Goal: Transaction & Acquisition: Book appointment/travel/reservation

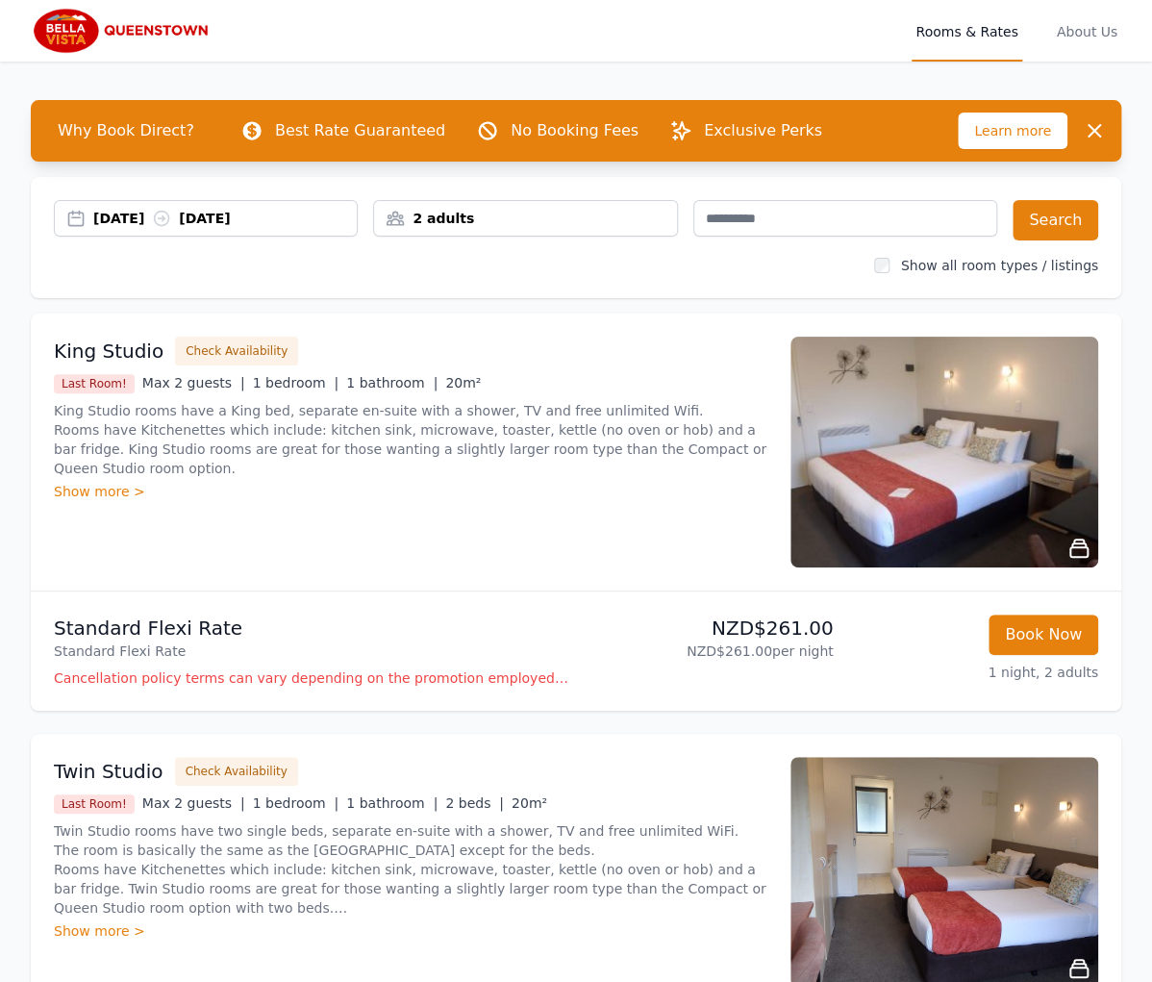
click at [133, 232] on div "[DATE] [DATE]" at bounding box center [206, 218] width 304 height 37
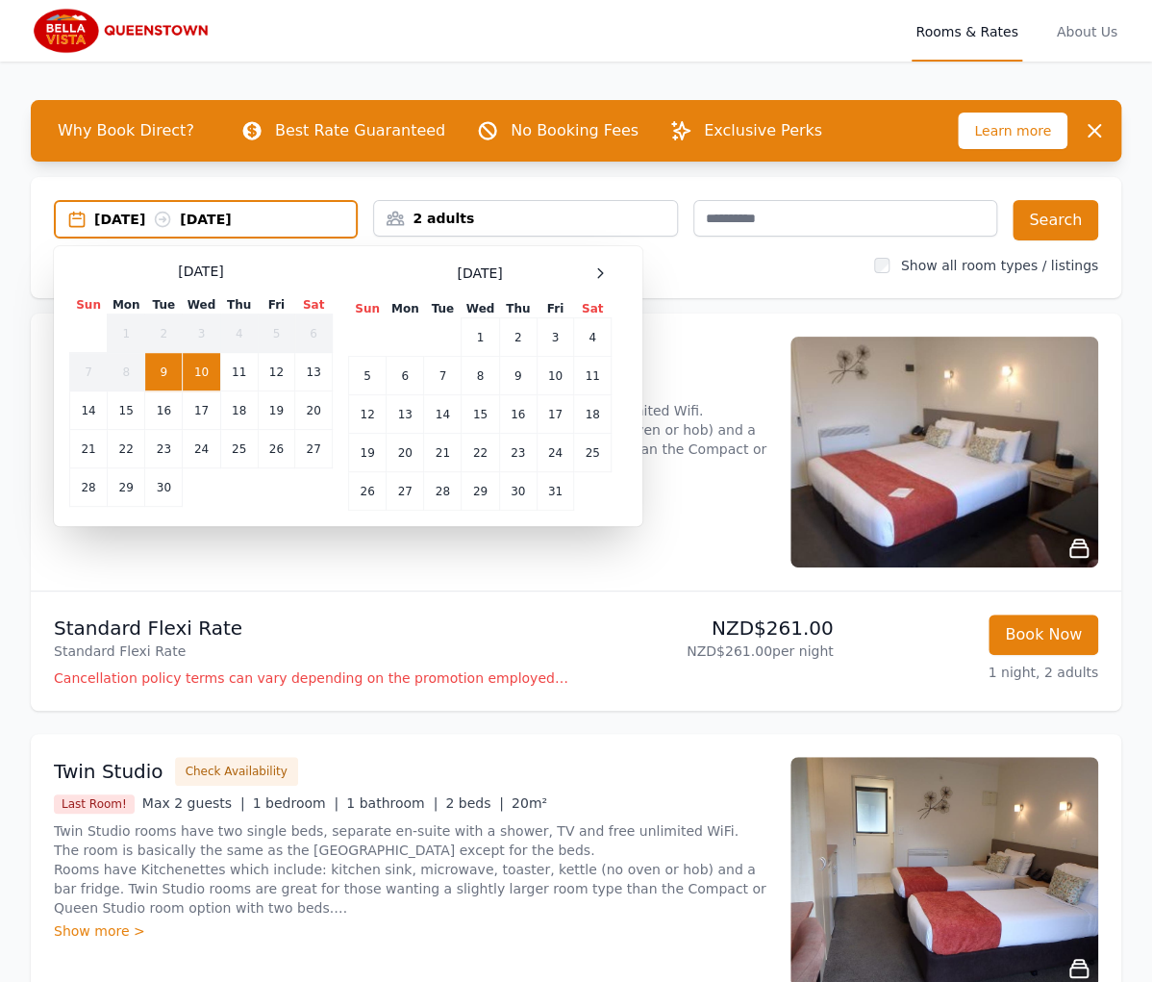
click at [601, 285] on div "[DATE] Sun Mon Tue Wed Thu Fri Sat 1 2 3 4 5 6 7 8 9 10 11 12 13 14 15 16 17 18…" at bounding box center [479, 386] width 263 height 249
click at [606, 280] on div at bounding box center [599, 273] width 23 height 23
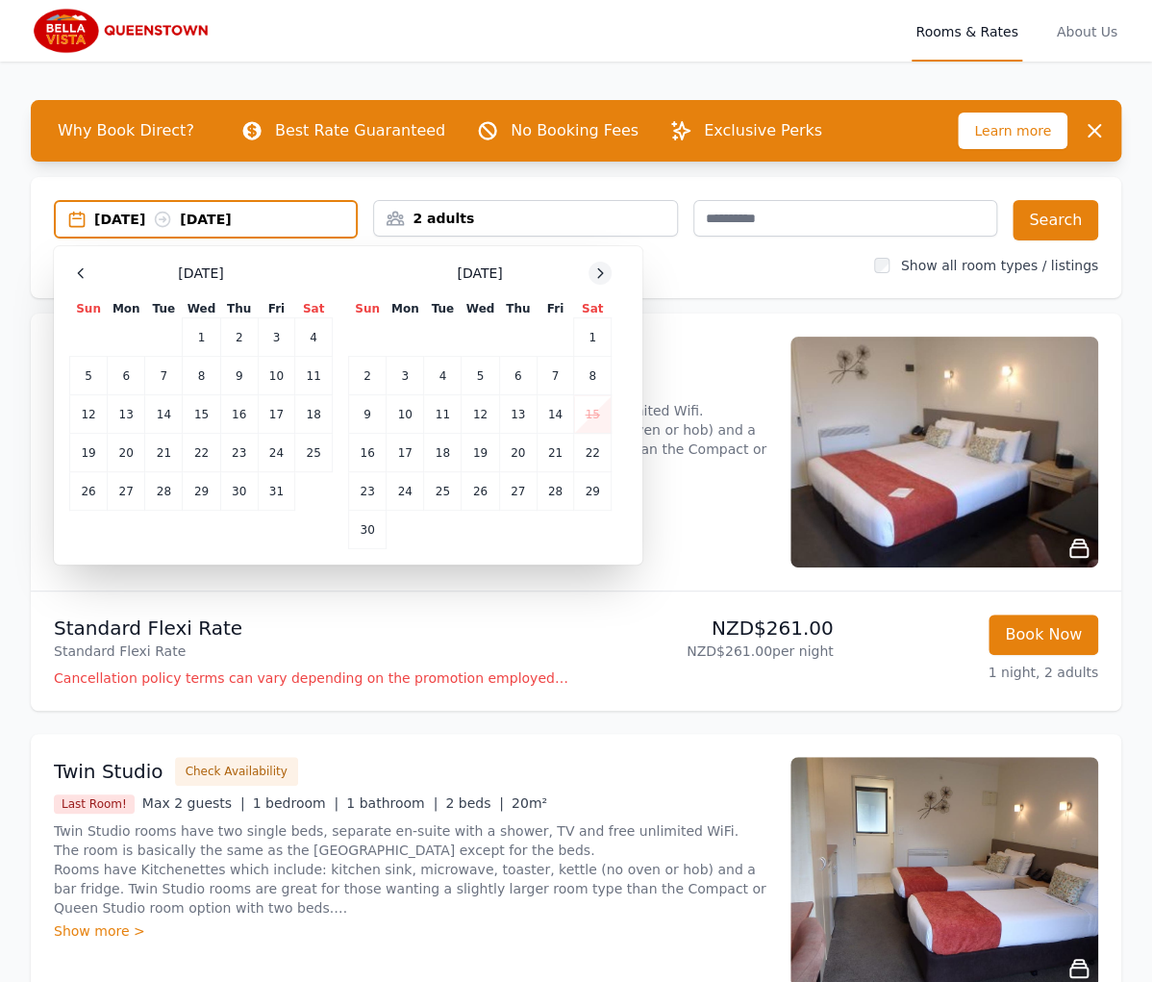
click at [606, 280] on div at bounding box center [599, 273] width 23 height 23
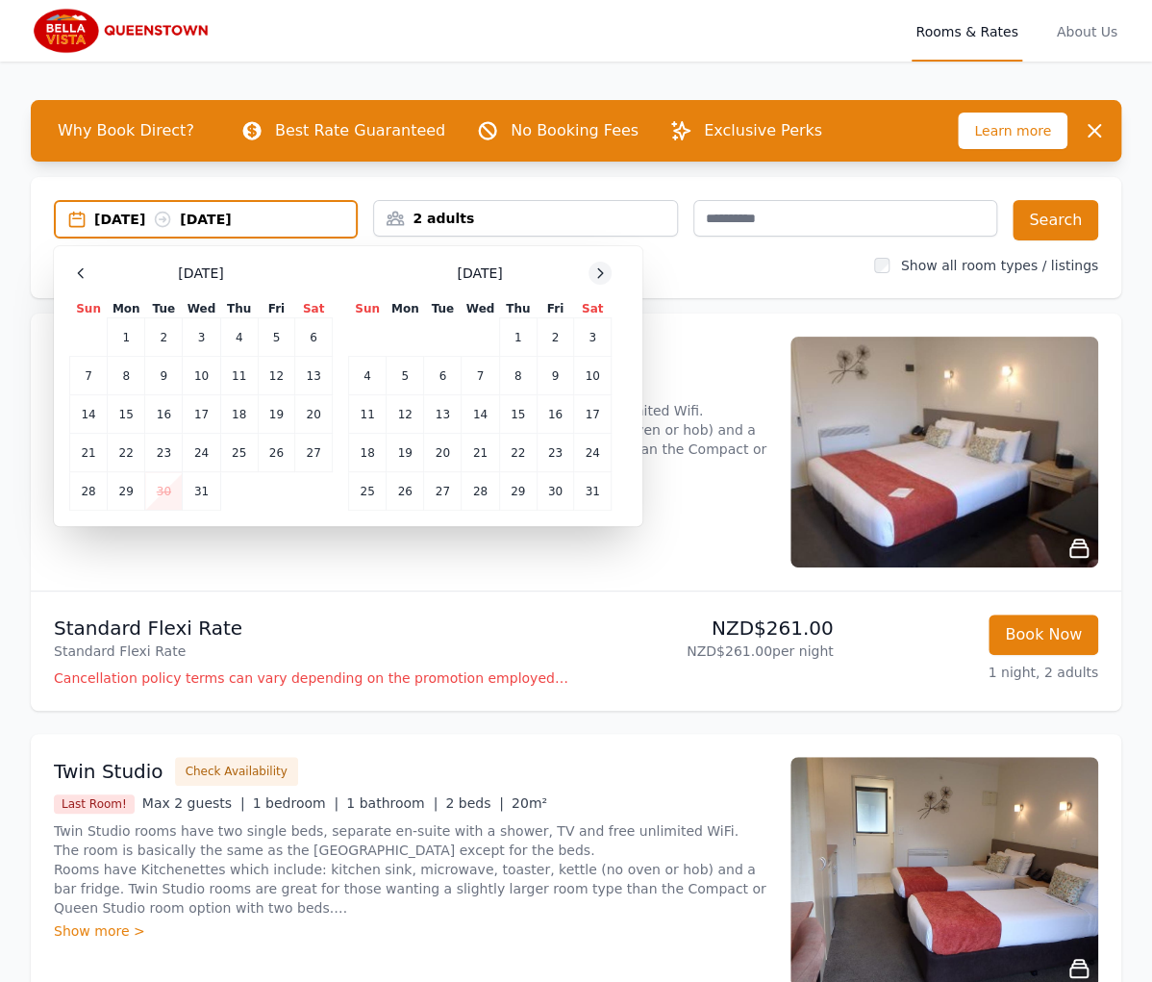
click at [606, 280] on div at bounding box center [599, 273] width 23 height 23
click at [605, 281] on div at bounding box center [599, 273] width 23 height 23
click at [408, 350] on td "2" at bounding box center [405, 337] width 37 height 38
click at [543, 335] on td "6" at bounding box center [554, 337] width 37 height 38
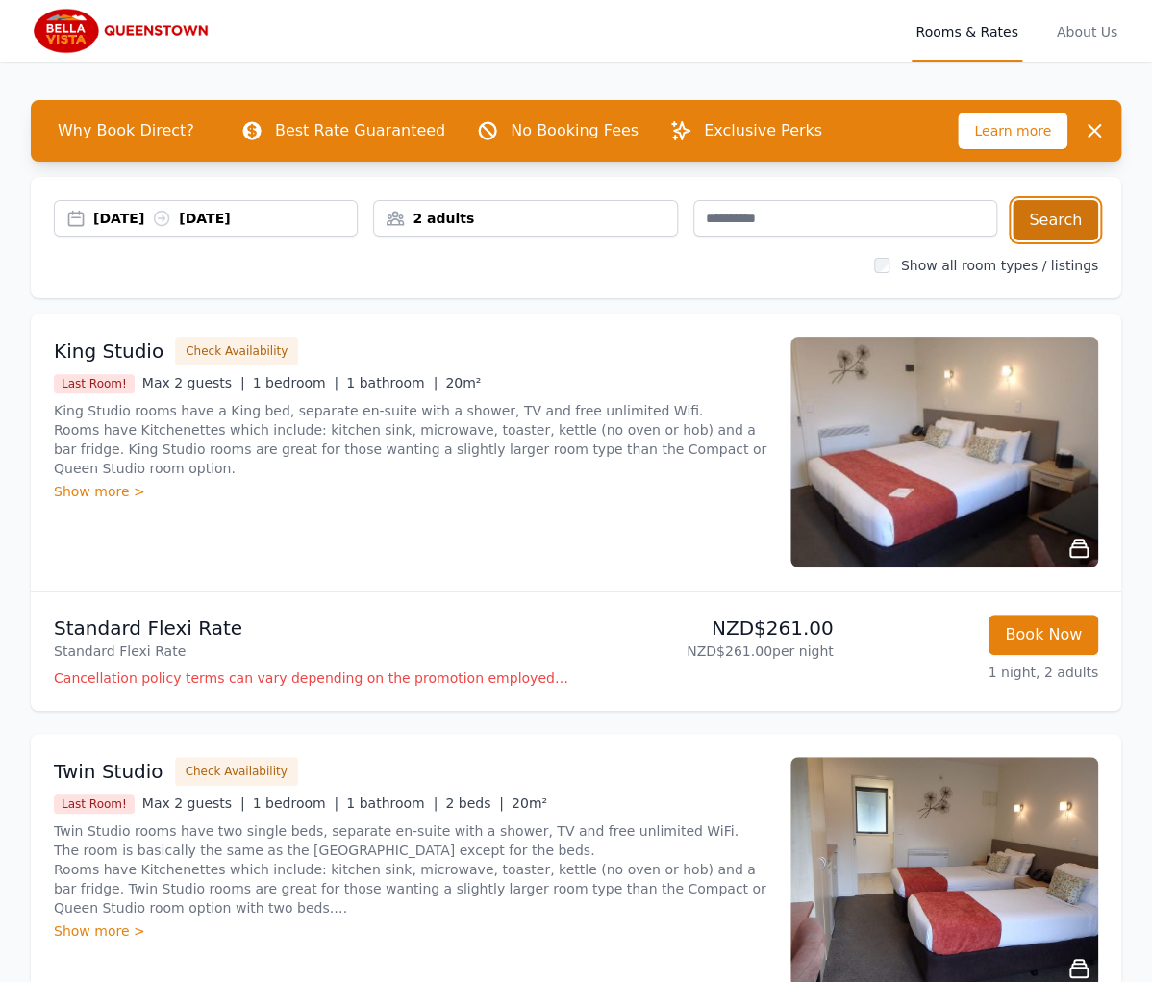
click at [1077, 213] on button "Search" at bounding box center [1055, 220] width 86 height 40
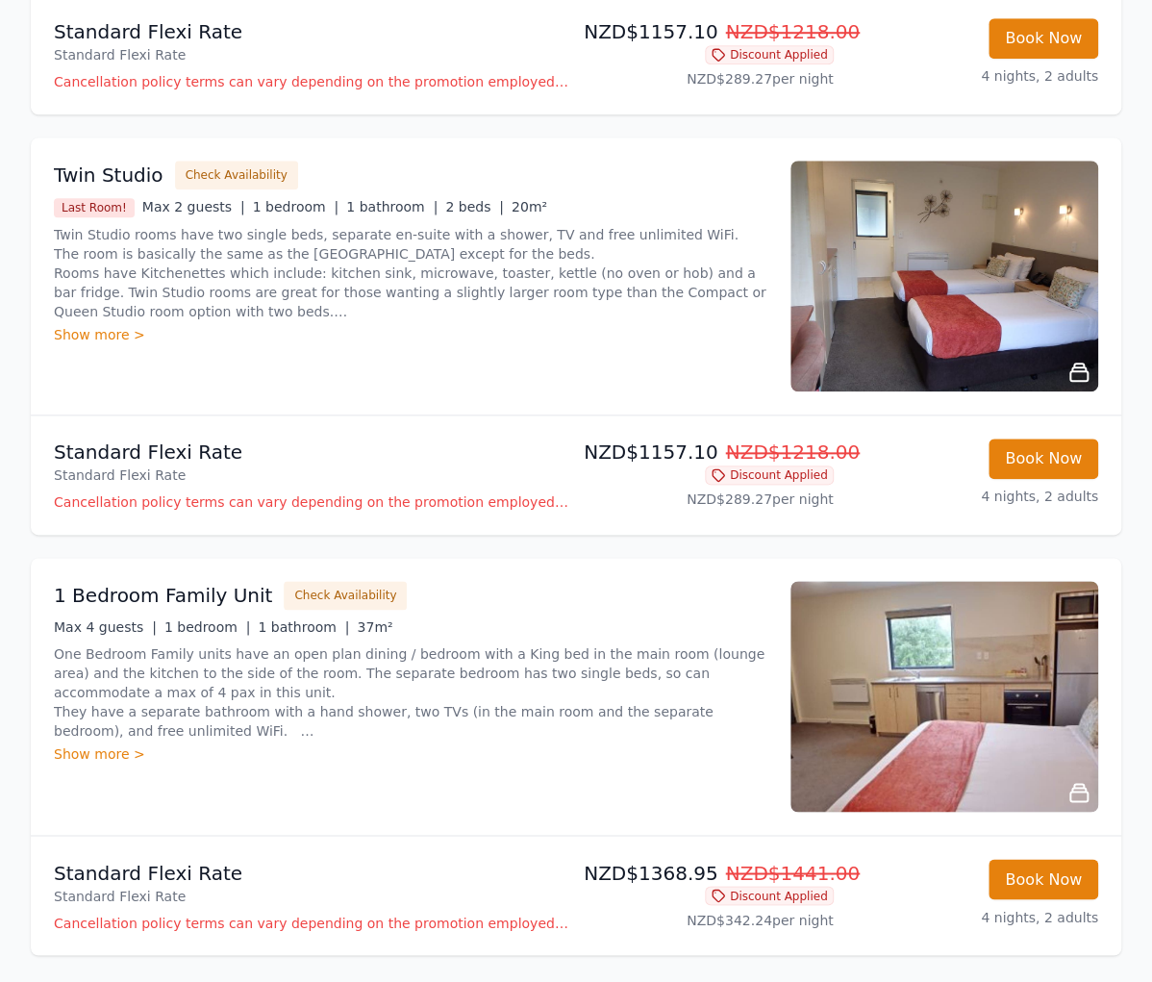
scroll to position [692, 0]
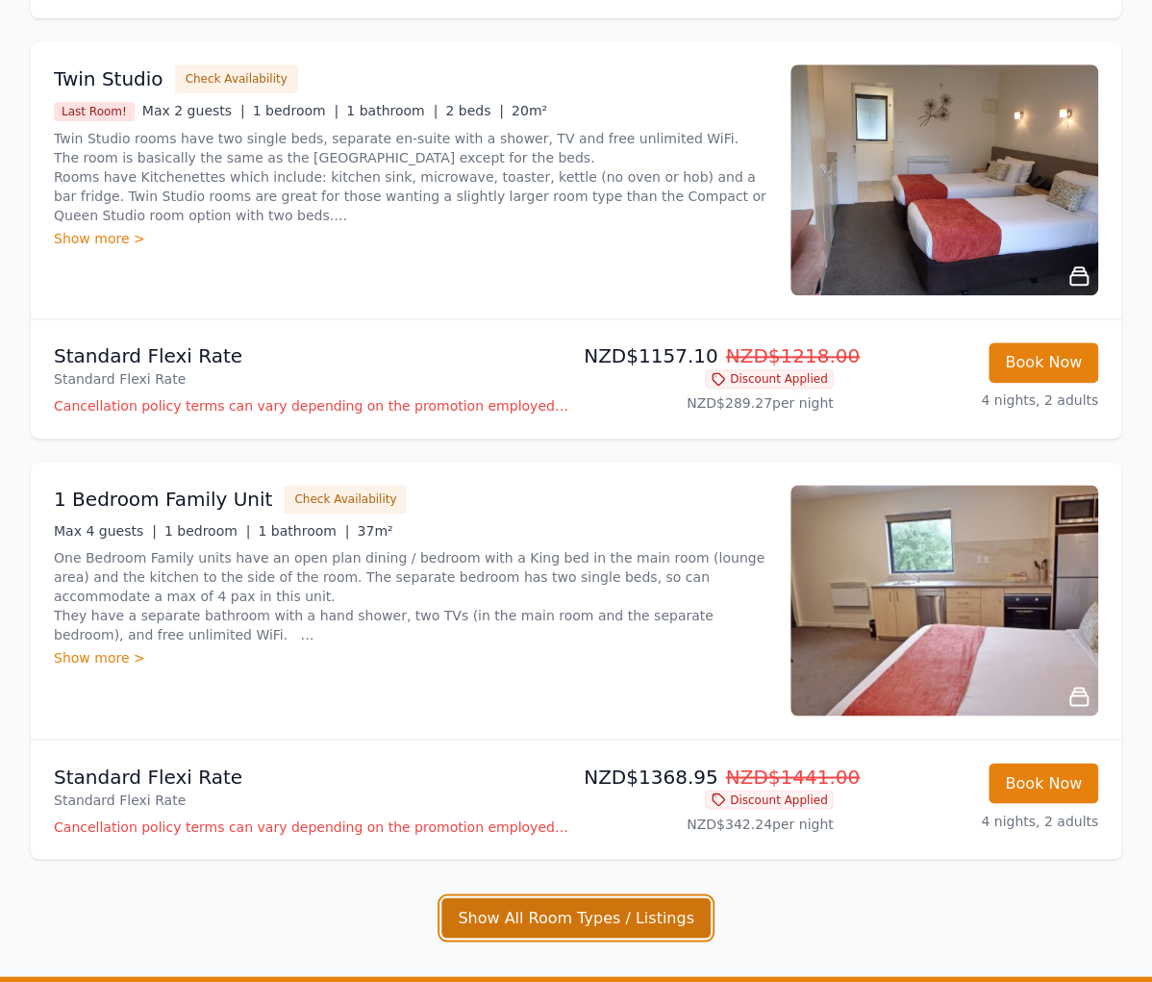
click at [572, 922] on button "Show All Room Types / Listings" at bounding box center [575, 917] width 269 height 40
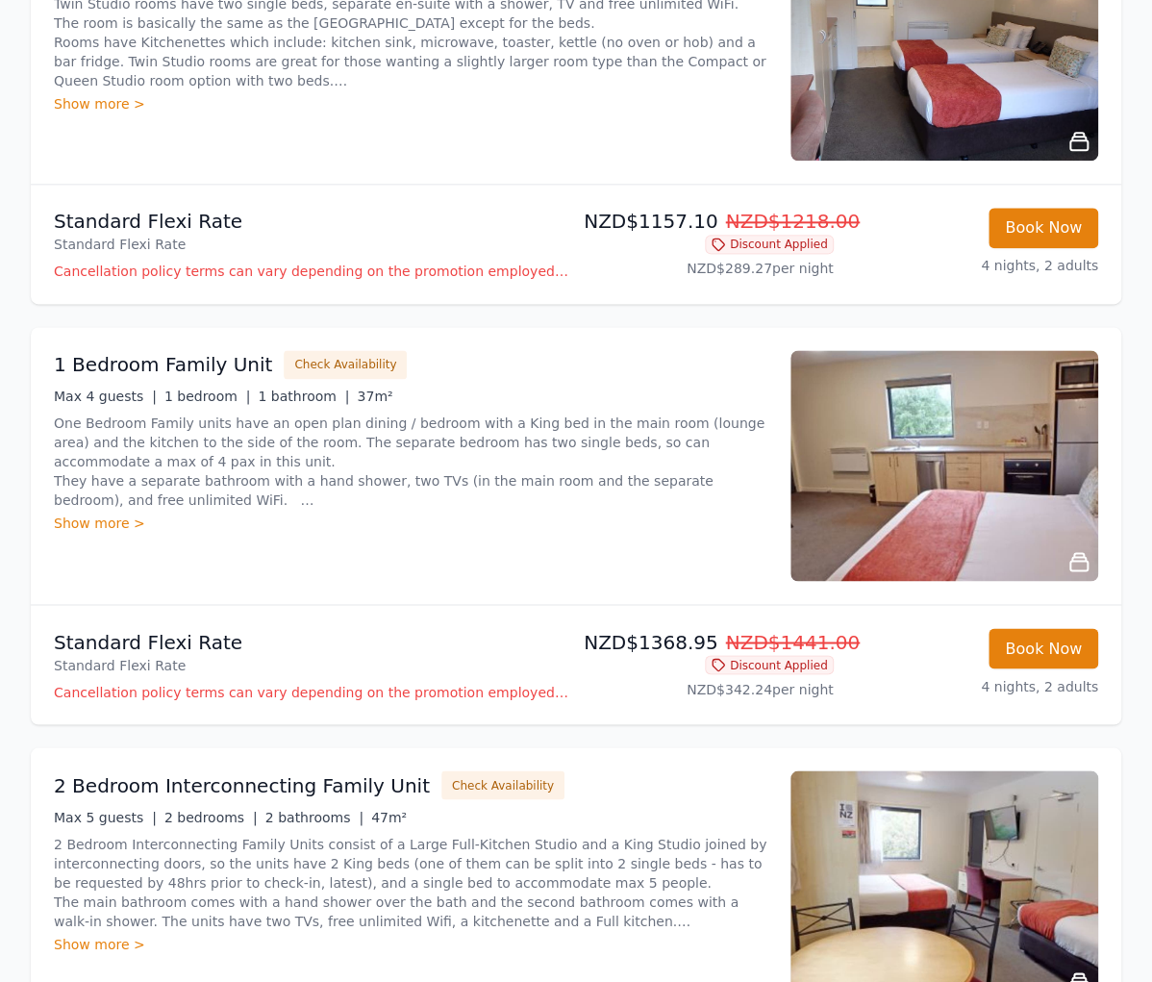
scroll to position [1077, 0]
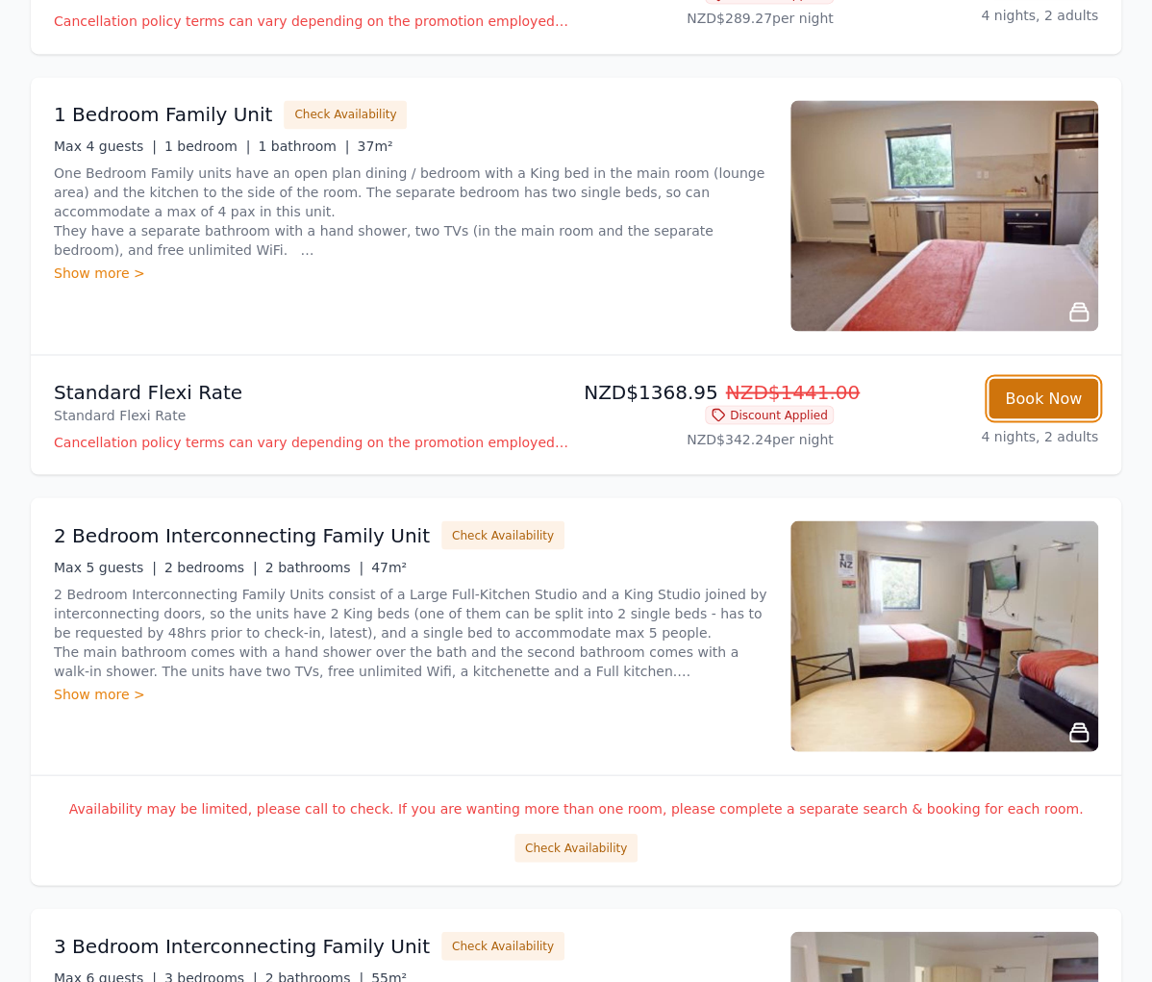
click at [1064, 384] on button "Book Now" at bounding box center [1043, 398] width 110 height 40
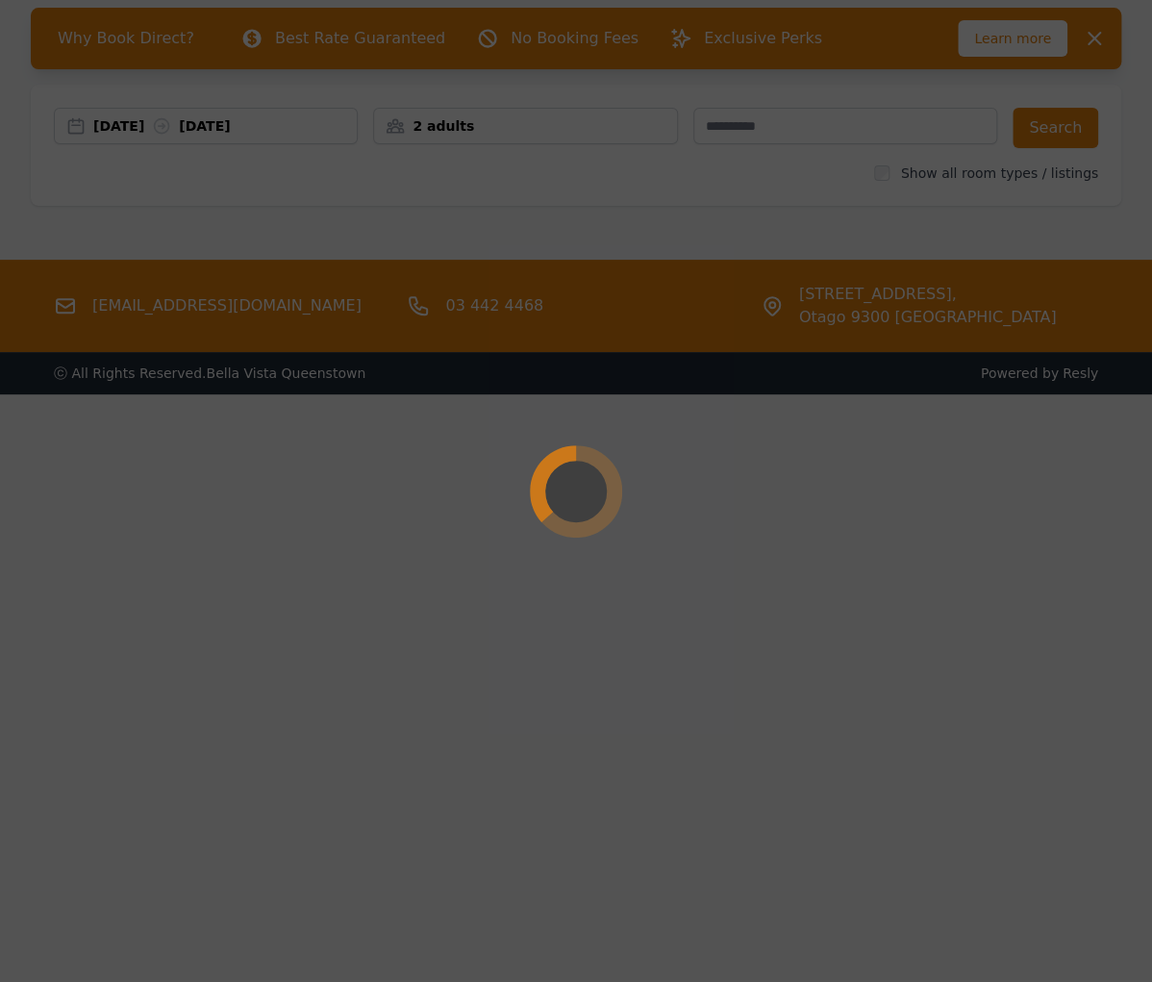
scroll to position [92, 0]
select select "**"
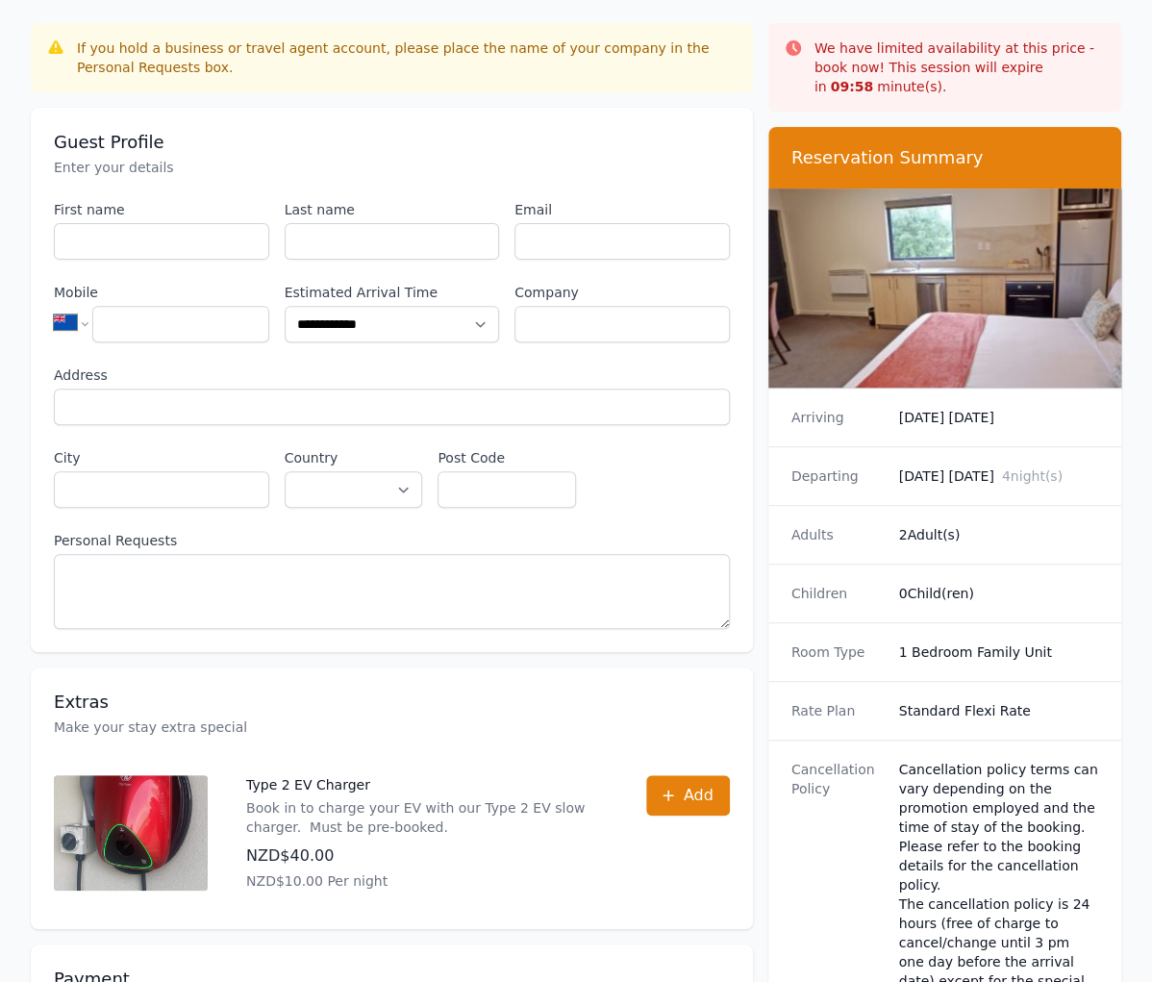
scroll to position [231, 0]
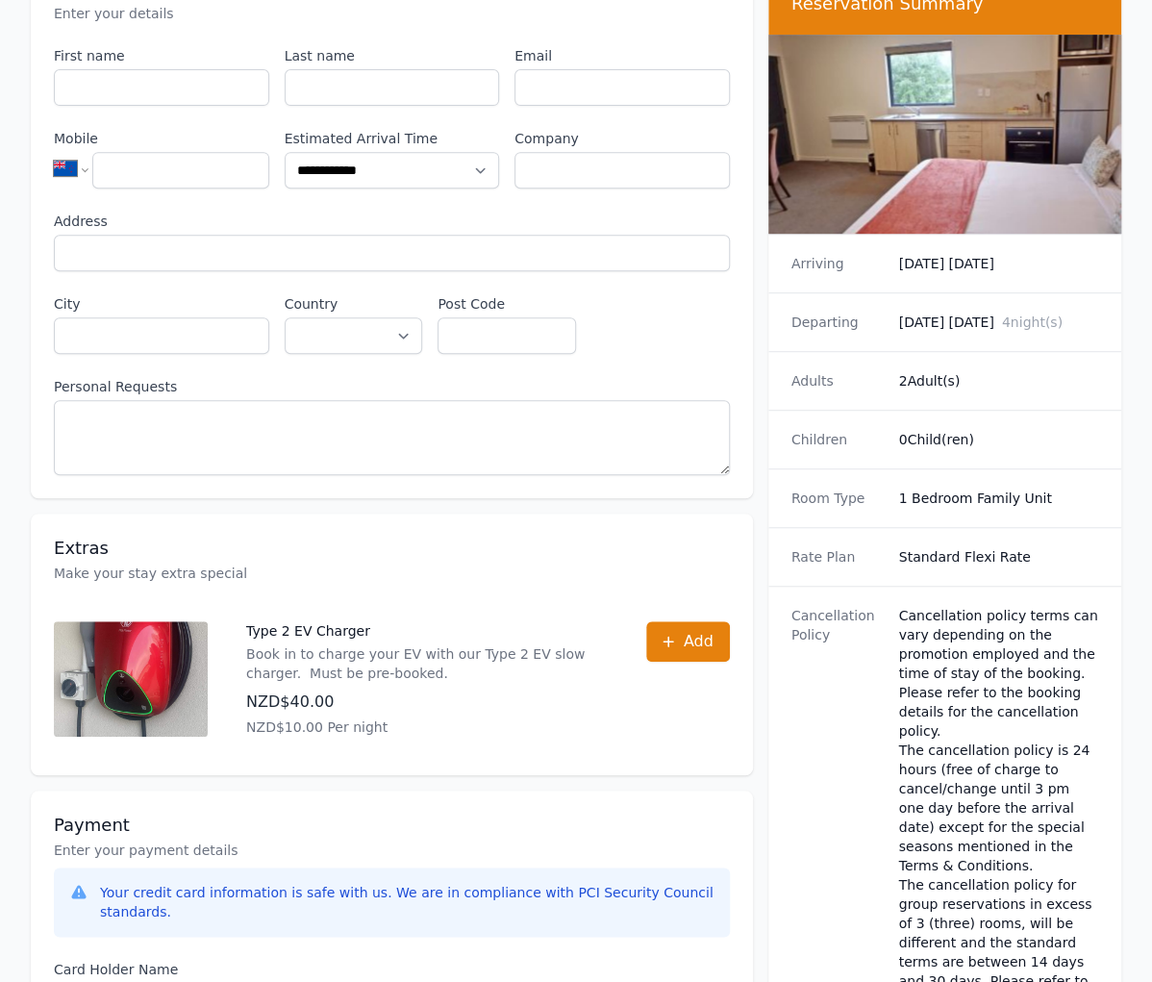
scroll to position [92, 0]
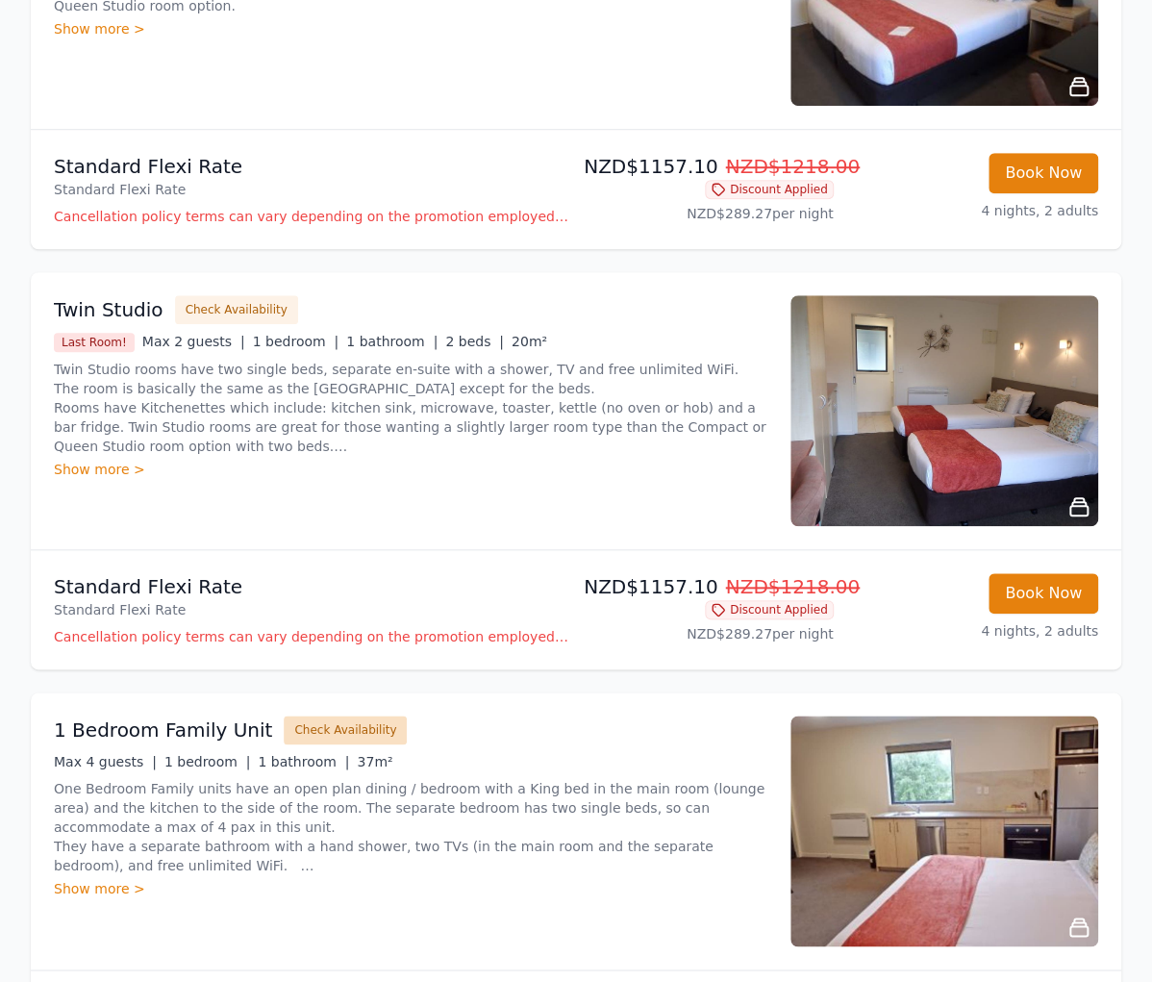
scroll to position [538, 0]
